Goal: Information Seeking & Learning: Learn about a topic

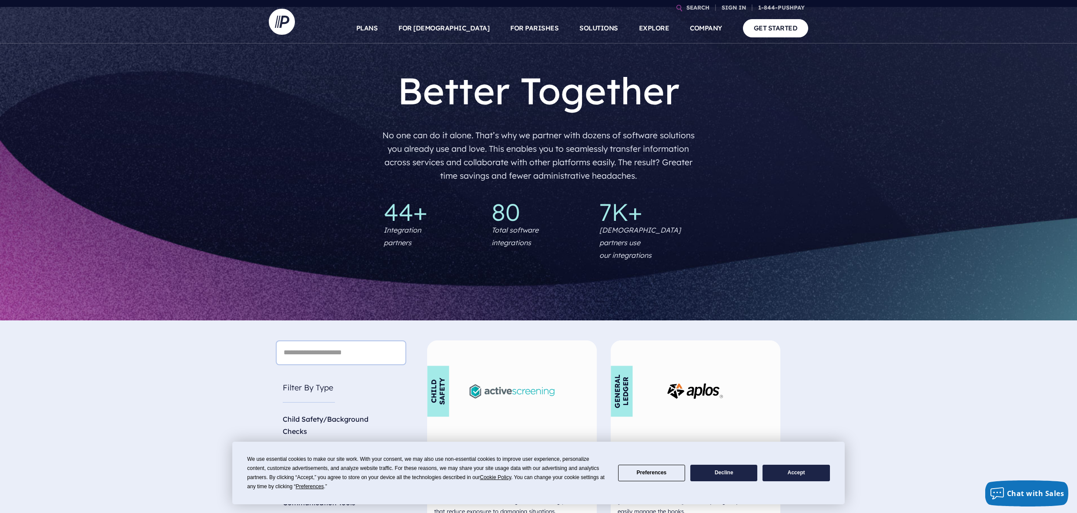
click at [789, 475] on button "Accept" at bounding box center [795, 473] width 67 height 17
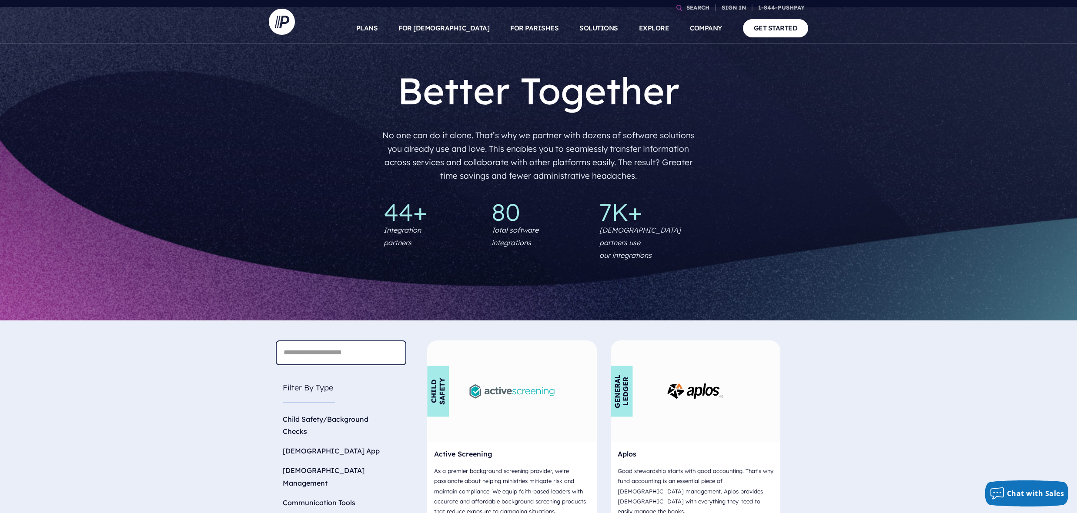
click at [340, 341] on input "text" at bounding box center [341, 353] width 130 height 25
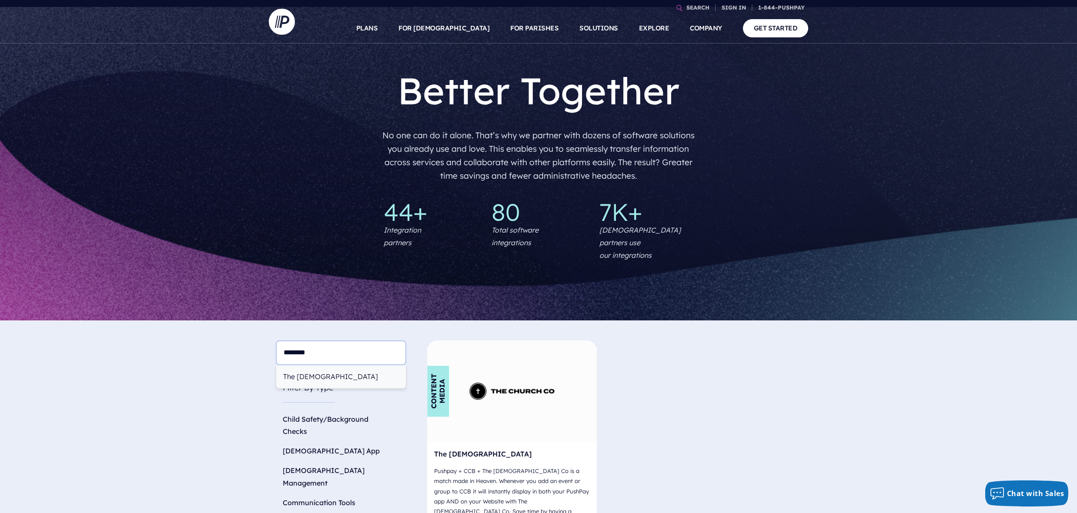
click at [323, 368] on div "The [DEMOGRAPHIC_DATA]" at bounding box center [341, 376] width 130 height 23
type input "**********"
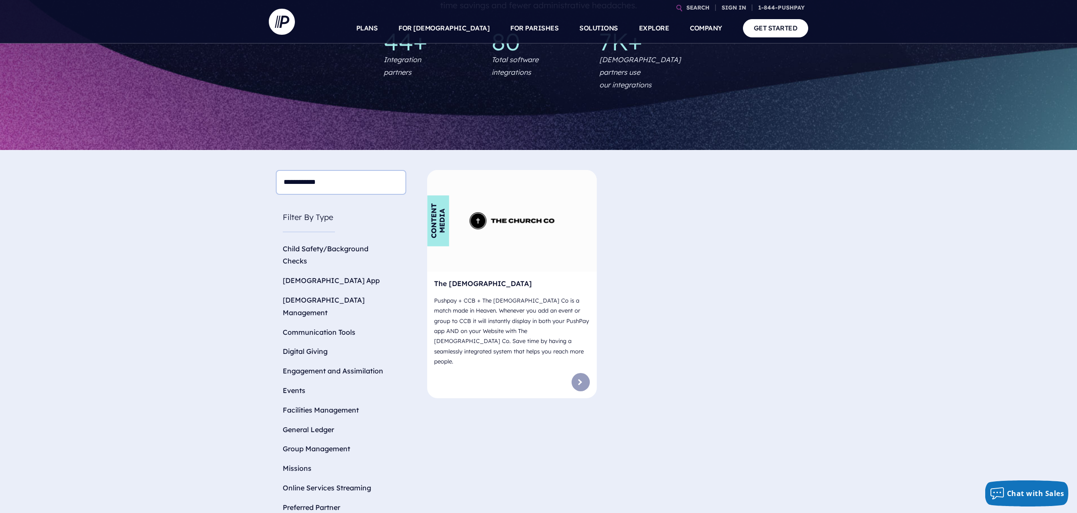
scroll to position [171, 0]
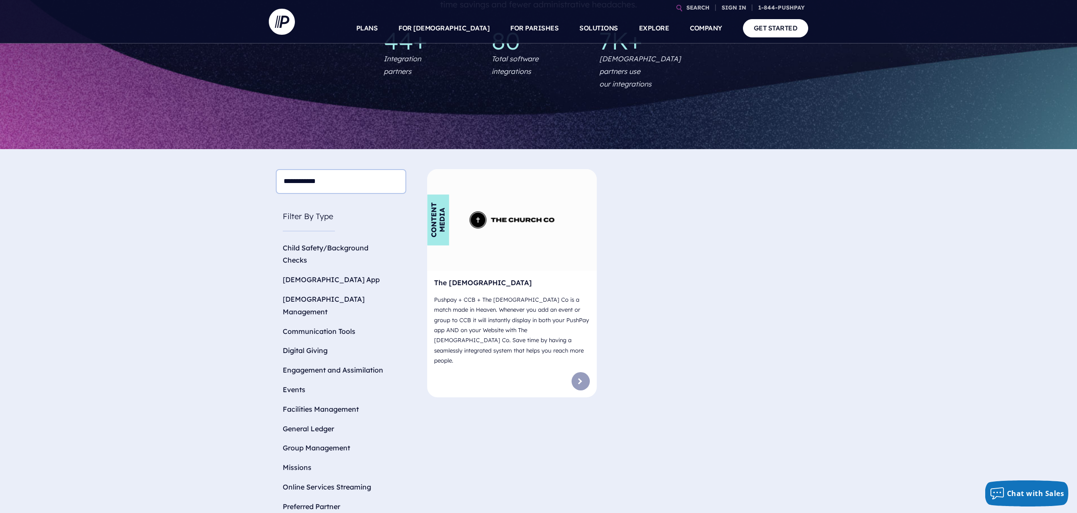
click at [570, 351] on div "Content Media The [DEMOGRAPHIC_DATA] Pushpay + CCB + The [DEMOGRAPHIC_DATA] Co …" at bounding box center [512, 283] width 170 height 228
click at [580, 372] on link at bounding box center [581, 381] width 18 height 18
